Goal: Task Accomplishment & Management: Use online tool/utility

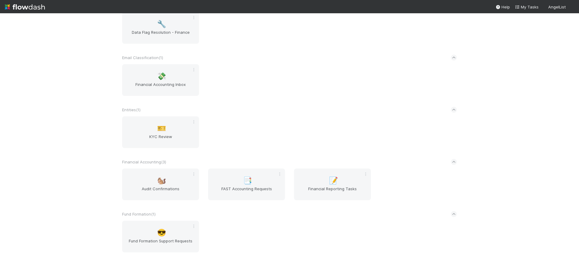
scroll to position [309, 0]
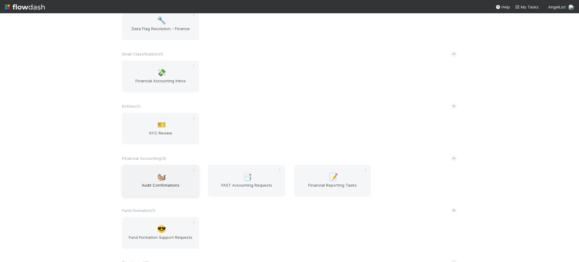
click at [158, 188] on span "Audit Confirmations" at bounding box center [161, 188] width 72 height 12
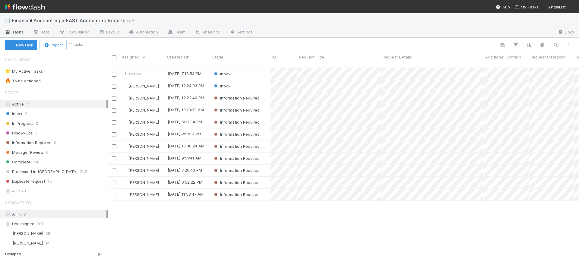
scroll to position [194, 465]
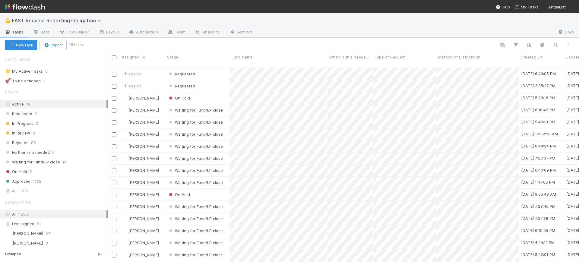
scroll to position [194, 465]
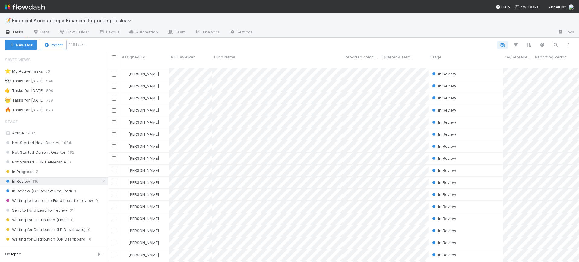
scroll to position [194, 465]
click at [118, 18] on span "Financial Accounting > Financial Reporting Tasks" at bounding box center [73, 20] width 122 height 6
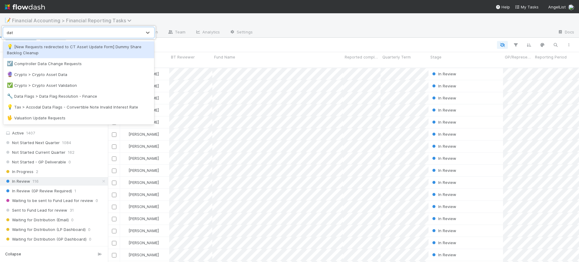
type input "data"
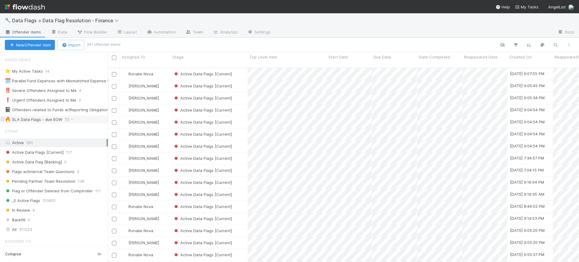
click at [57, 118] on div "🔥 SLA Data Flags - due EOW" at bounding box center [33, 120] width 57 height 8
